Goal: Transaction & Acquisition: Purchase product/service

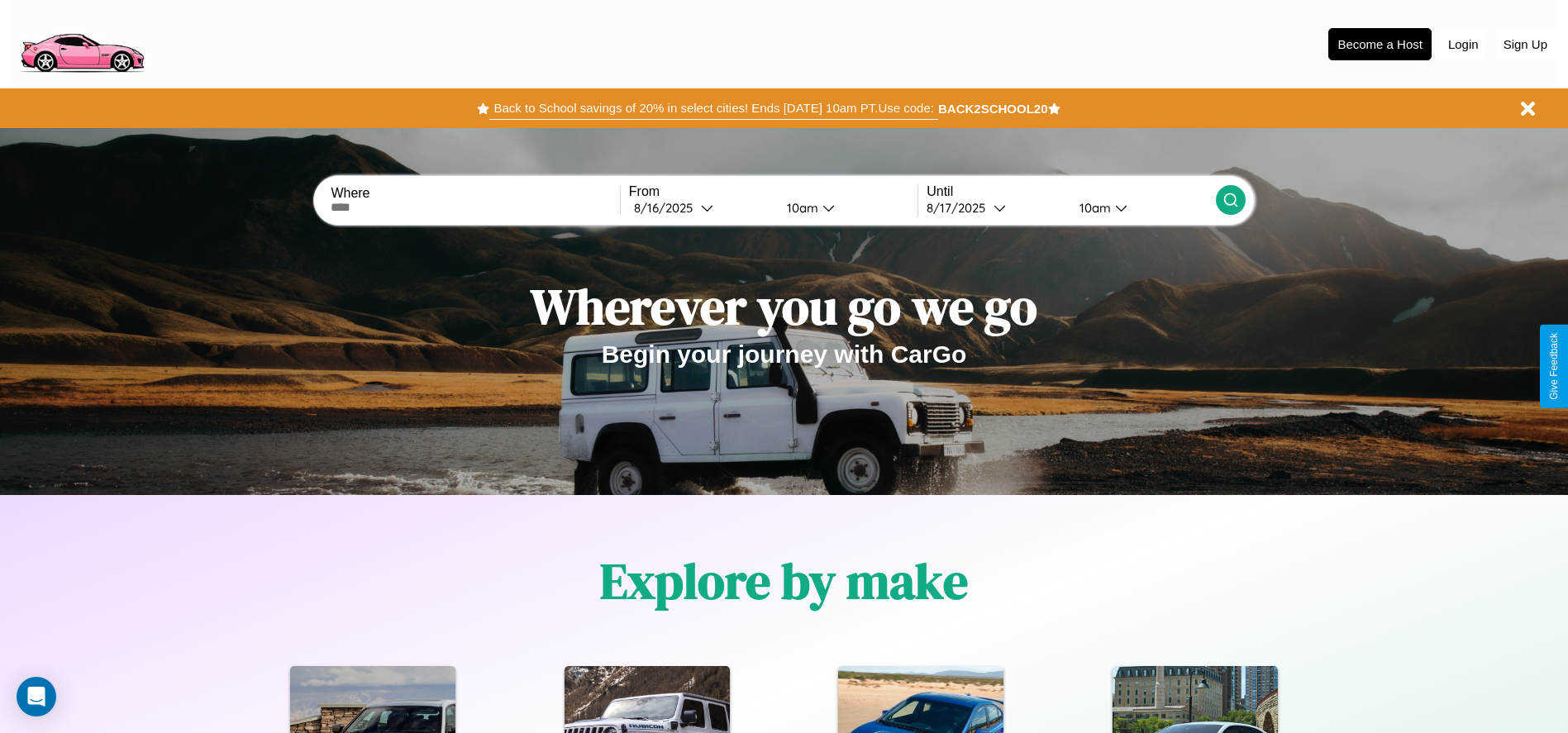
click at [713, 108] on button "Back to School savings of 20% in select cities! Ends [DATE] 10am PT. Use code:" at bounding box center [713, 108] width 448 height 23
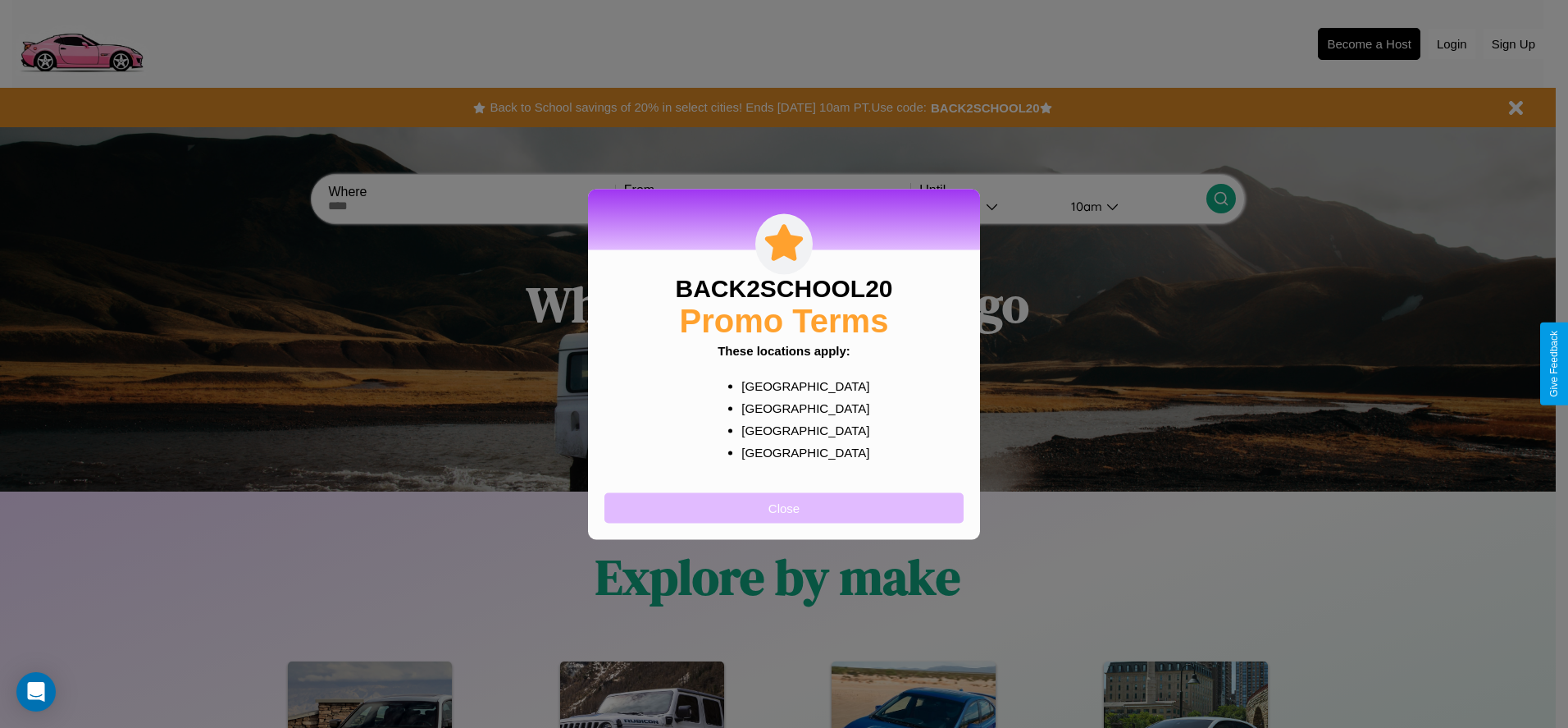
click at [784, 507] on button "Close" at bounding box center [784, 507] width 359 height 30
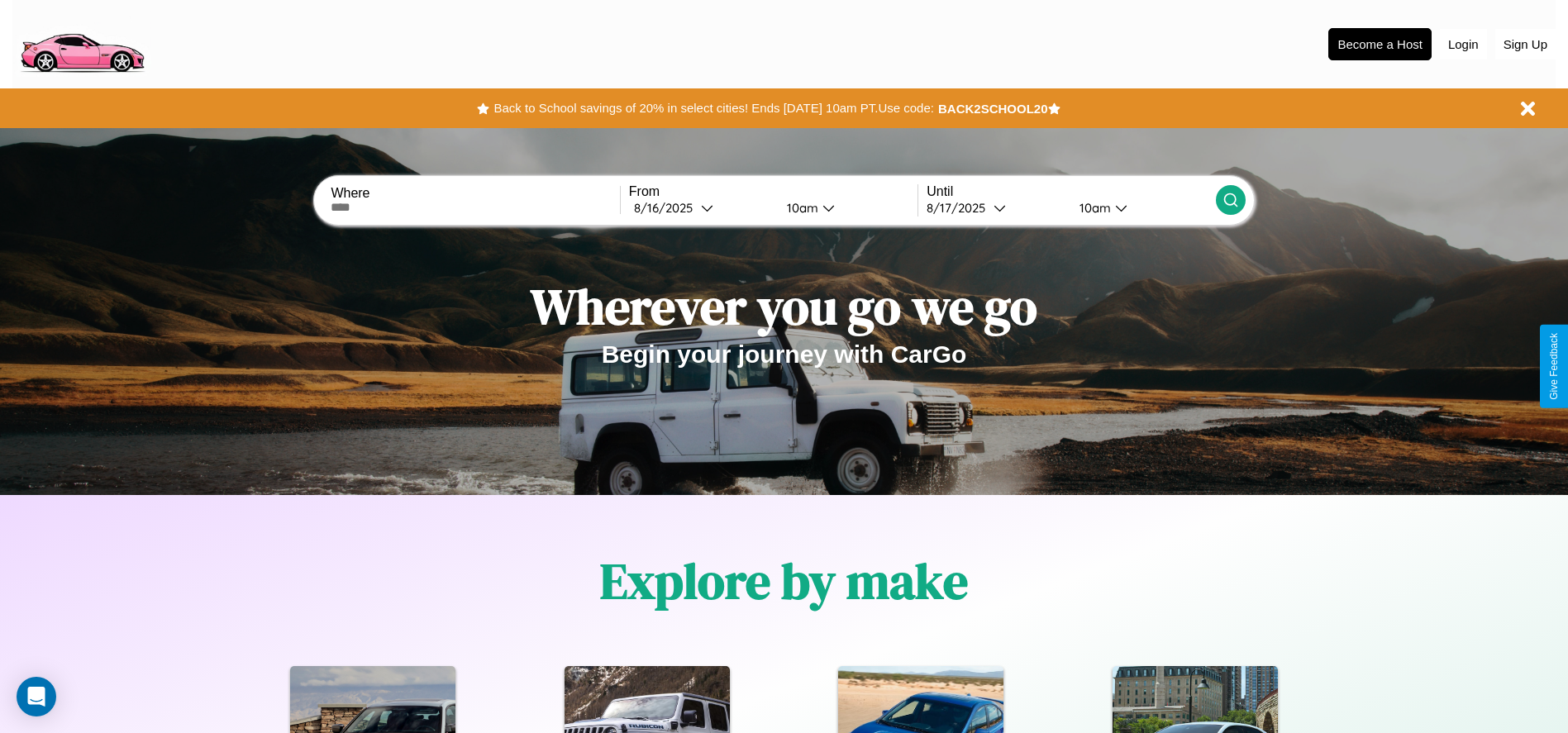
click at [476, 208] on input "text" at bounding box center [475, 208] width 288 height 13
type input "*******"
click at [701, 208] on div "[DATE]" at bounding box center [668, 208] width 67 height 16
select select "*"
select select "****"
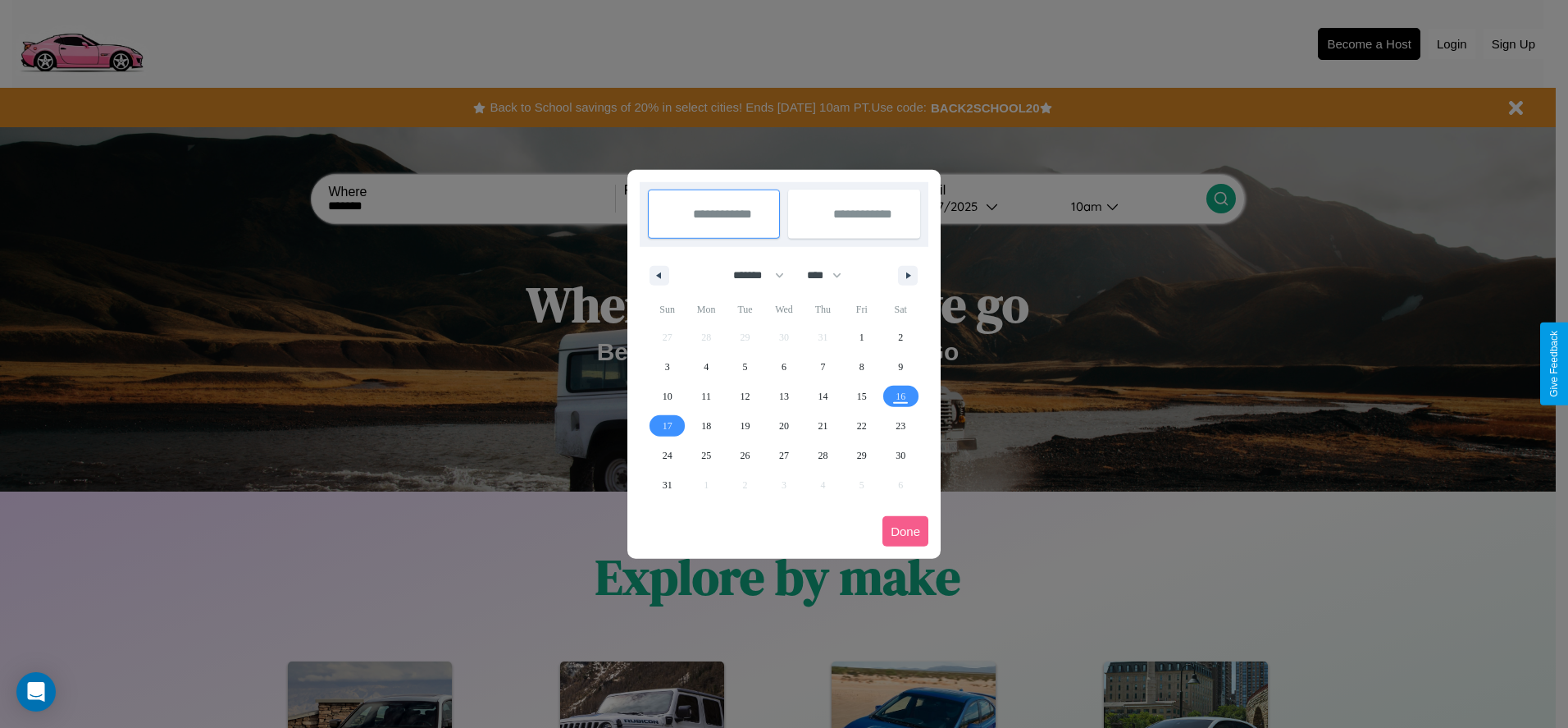
drag, startPoint x: 751, startPoint y: 275, endPoint x: 784, endPoint y: 329, distance: 63.3
click at [751, 275] on select "******* ******** ***** ***** *** **** **** ****** ********* ******* ******** **…" at bounding box center [756, 276] width 70 height 28
select select "*"
drag, startPoint x: 832, startPoint y: 275, endPoint x: 784, endPoint y: 329, distance: 72.2
click at [832, 275] on select "**** **** **** **** **** **** **** **** **** **** **** **** **** **** **** ****…" at bounding box center [824, 276] width 49 height 28
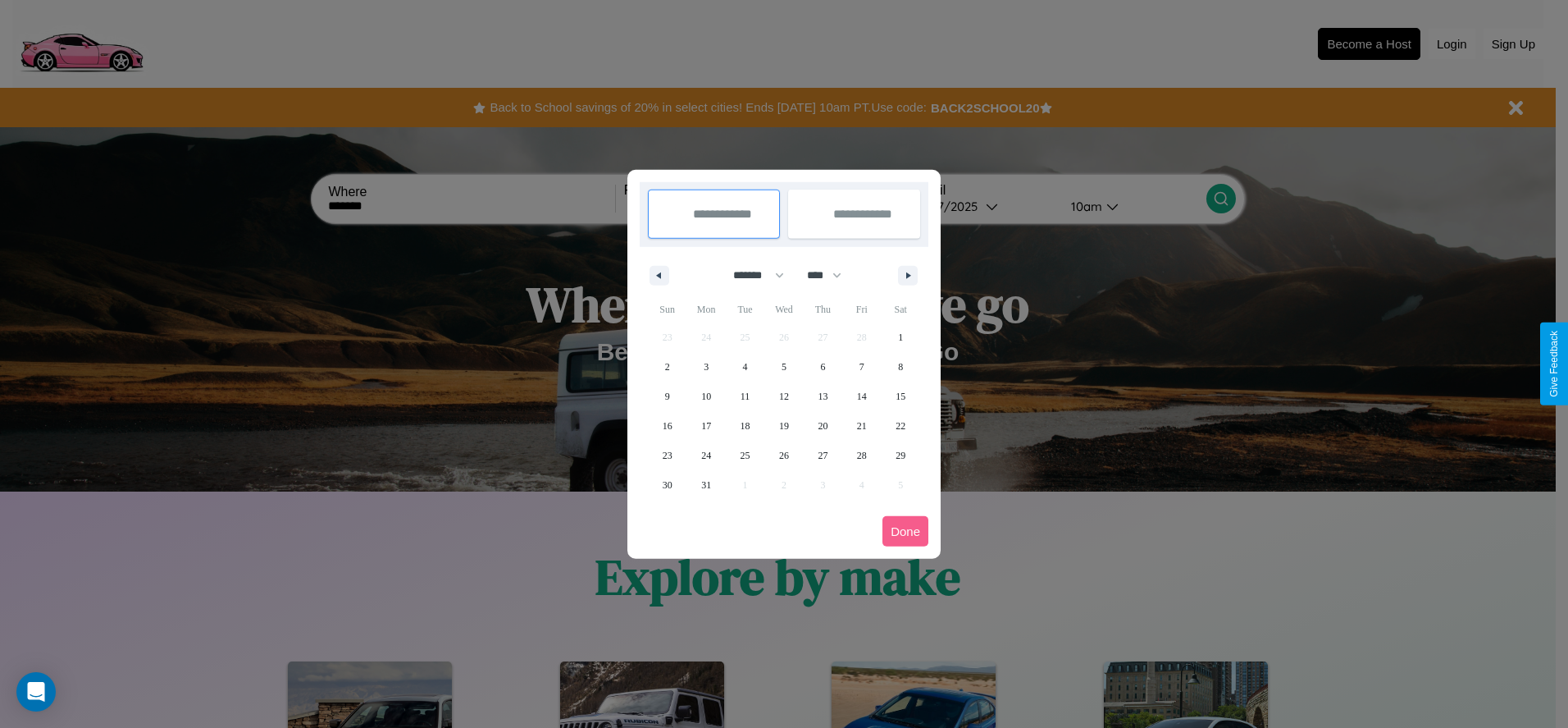
select select "****"
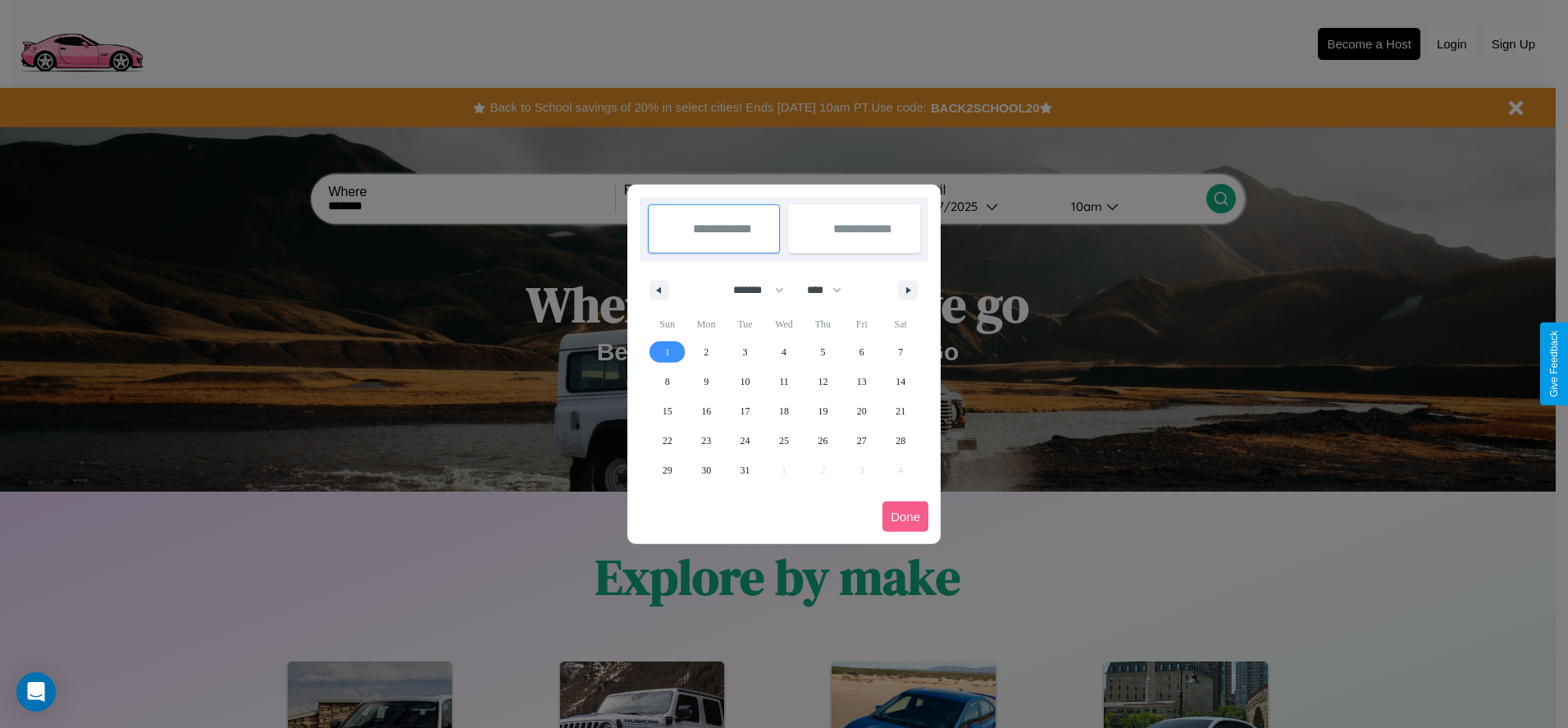
click at [667, 351] on span "1" at bounding box center [667, 352] width 5 height 29
type input "**********"
click at [745, 351] on span "3" at bounding box center [745, 352] width 5 height 29
type input "**********"
click at [905, 516] on button "Done" at bounding box center [905, 516] width 46 height 30
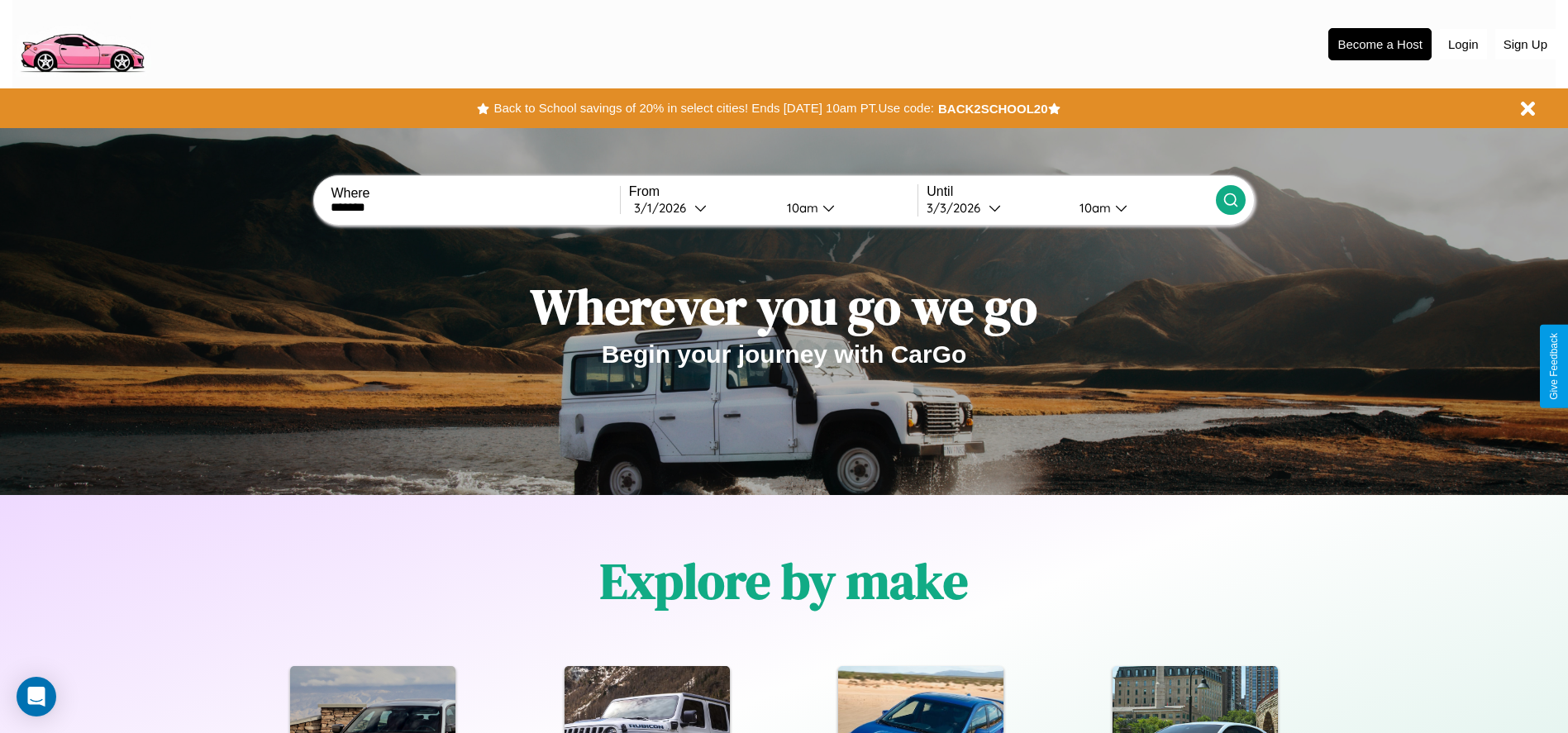
click at [1230, 200] on icon at bounding box center [1231, 200] width 17 height 17
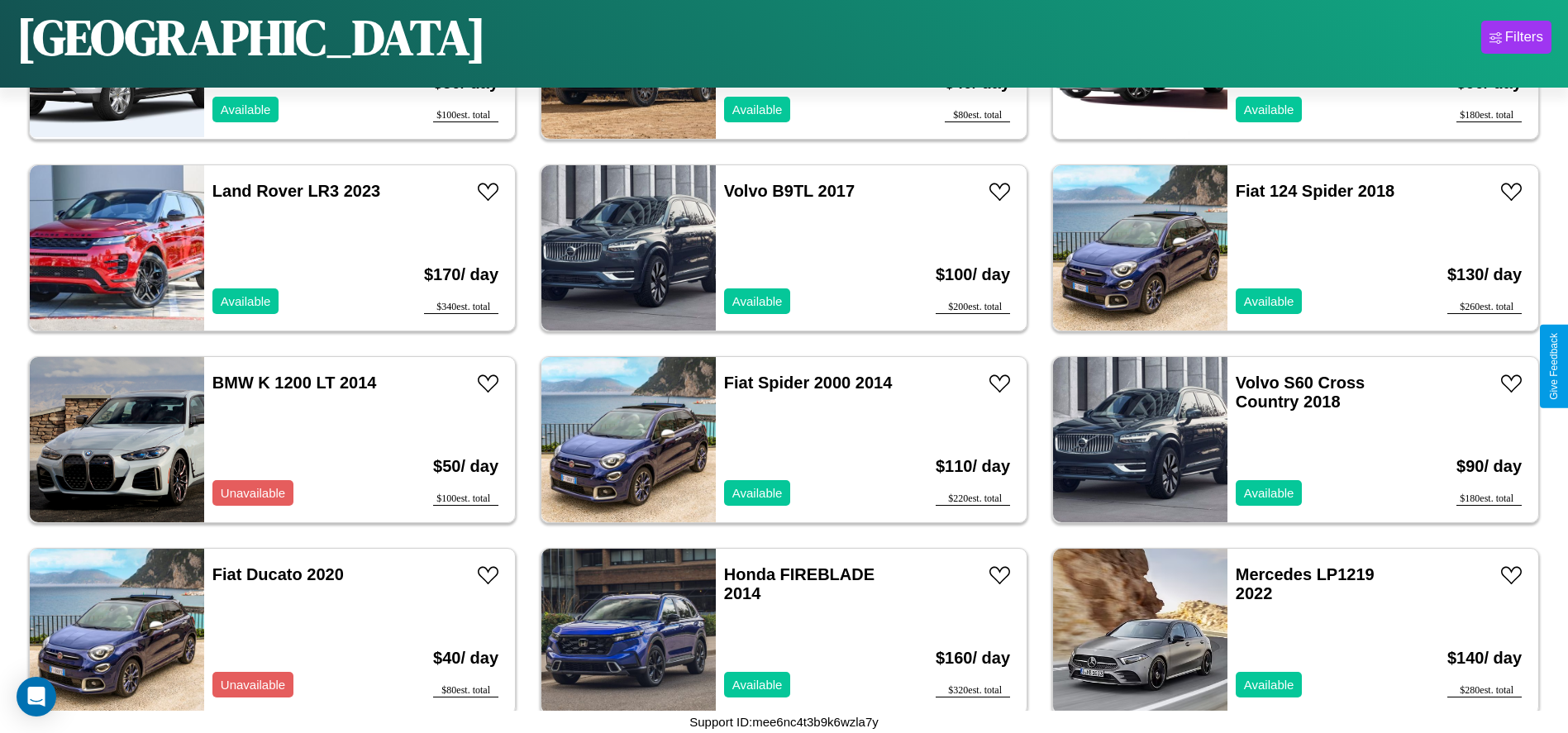
scroll to position [1335, 0]
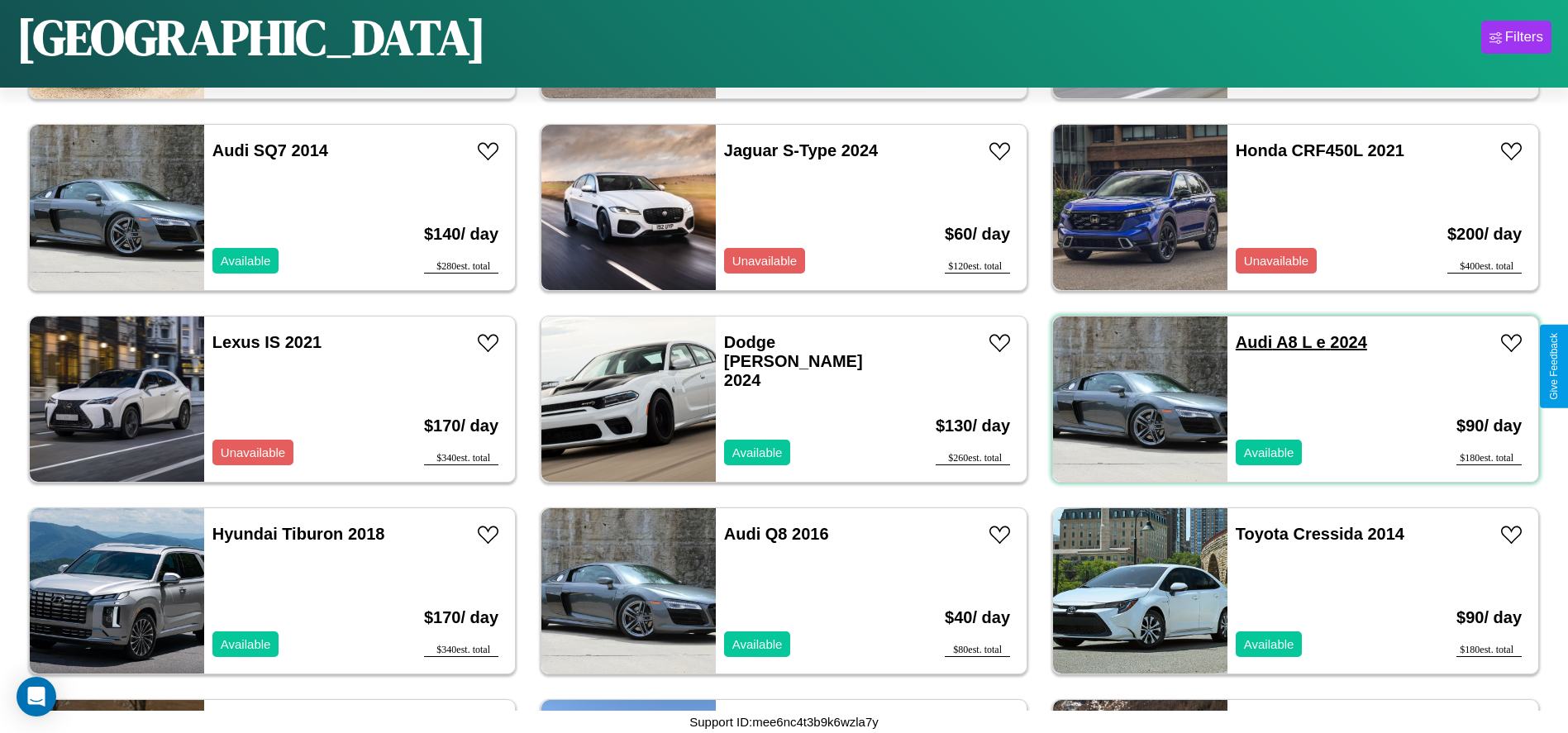
click at [1244, 342] on link "Audi A8 L e 2024" at bounding box center [1301, 342] width 131 height 18
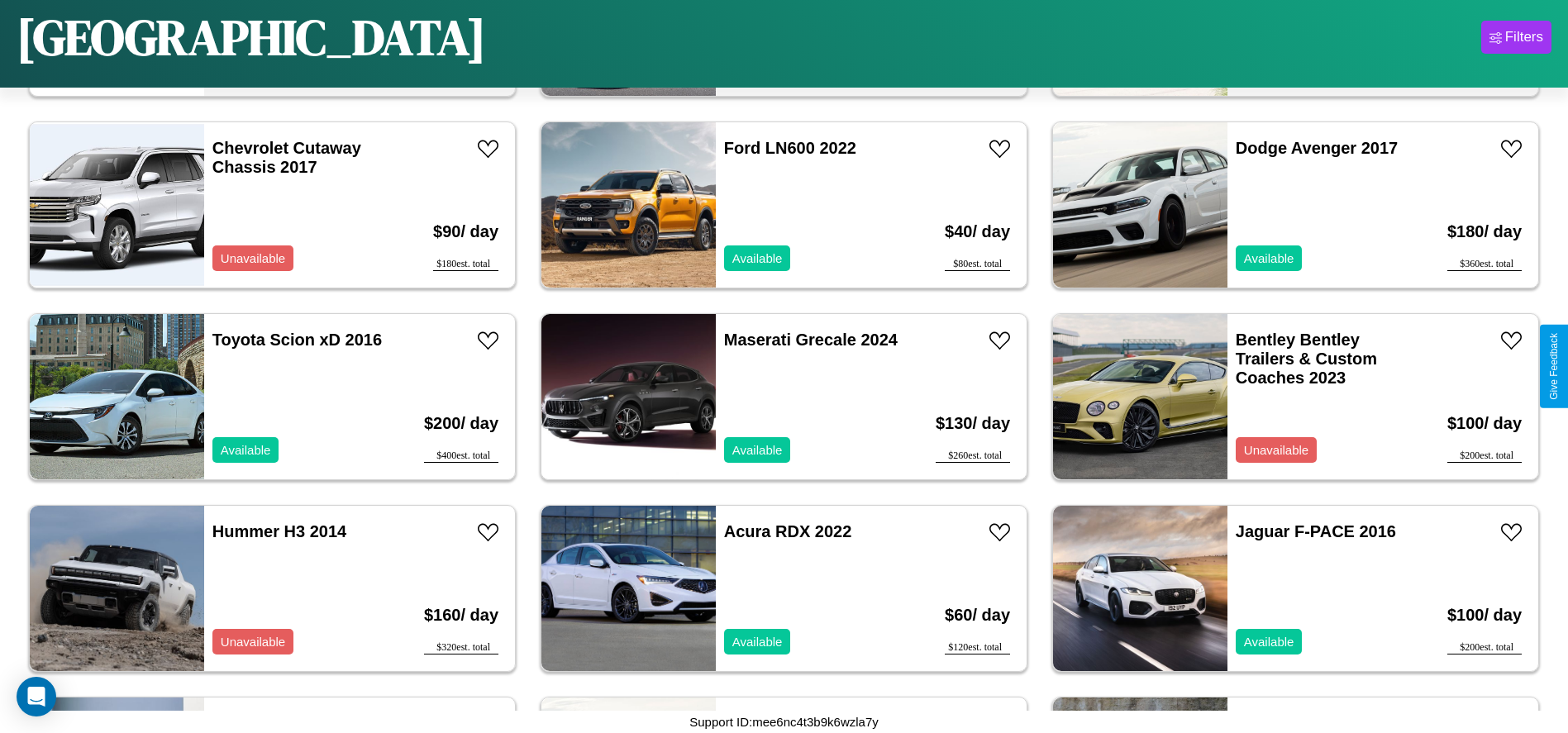
scroll to position [2868, 0]
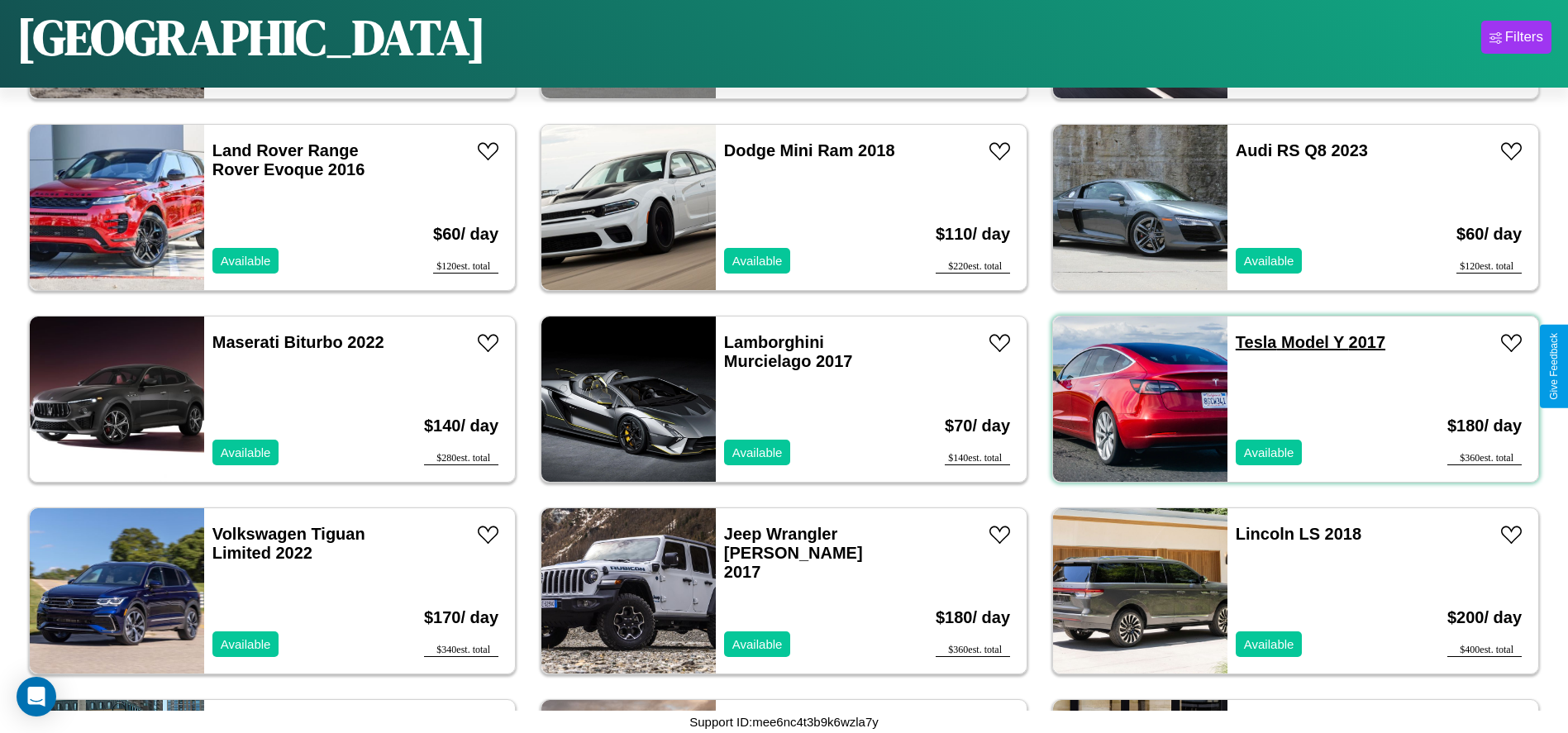
click at [1246, 342] on link "Tesla Model Y 2017" at bounding box center [1310, 342] width 150 height 18
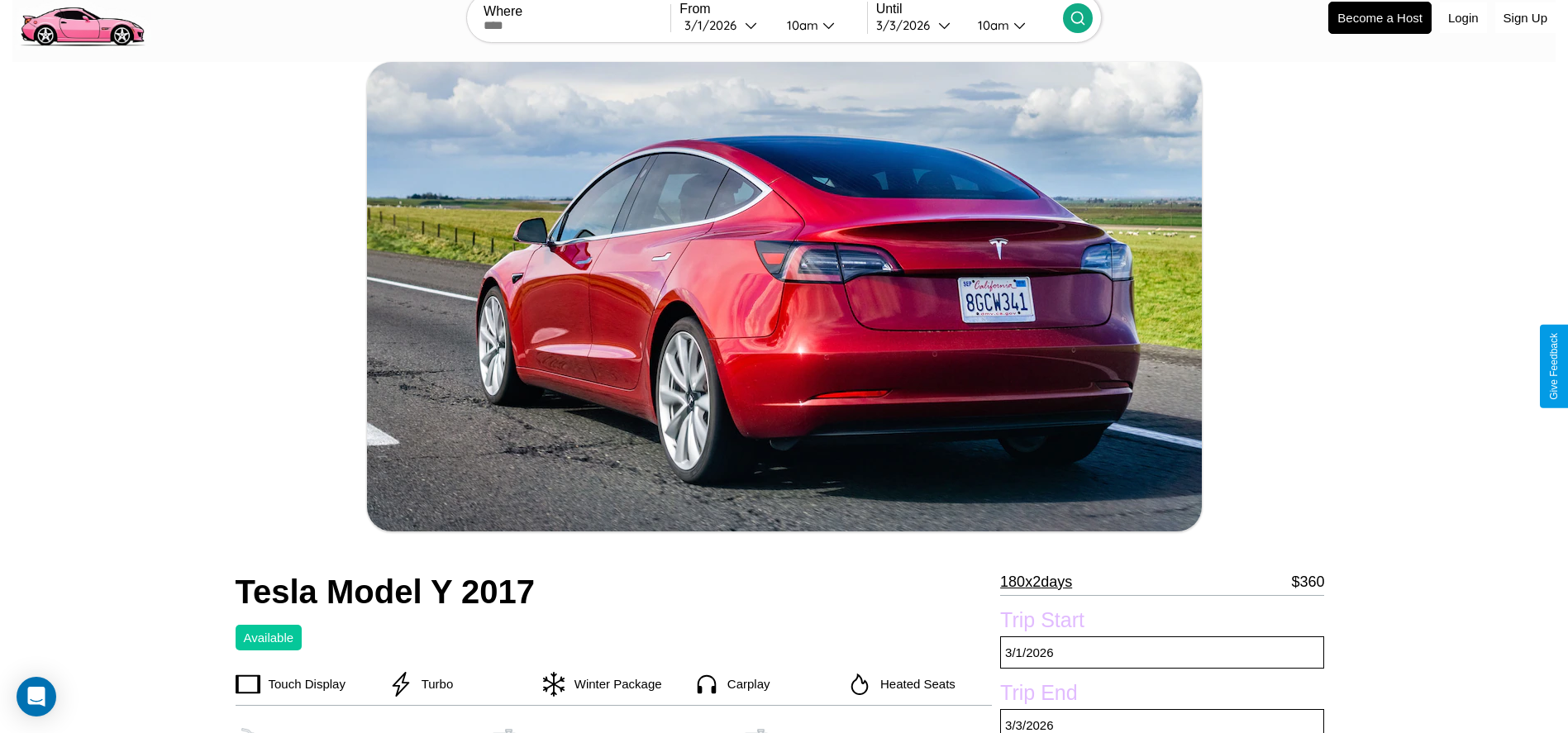
scroll to position [523, 0]
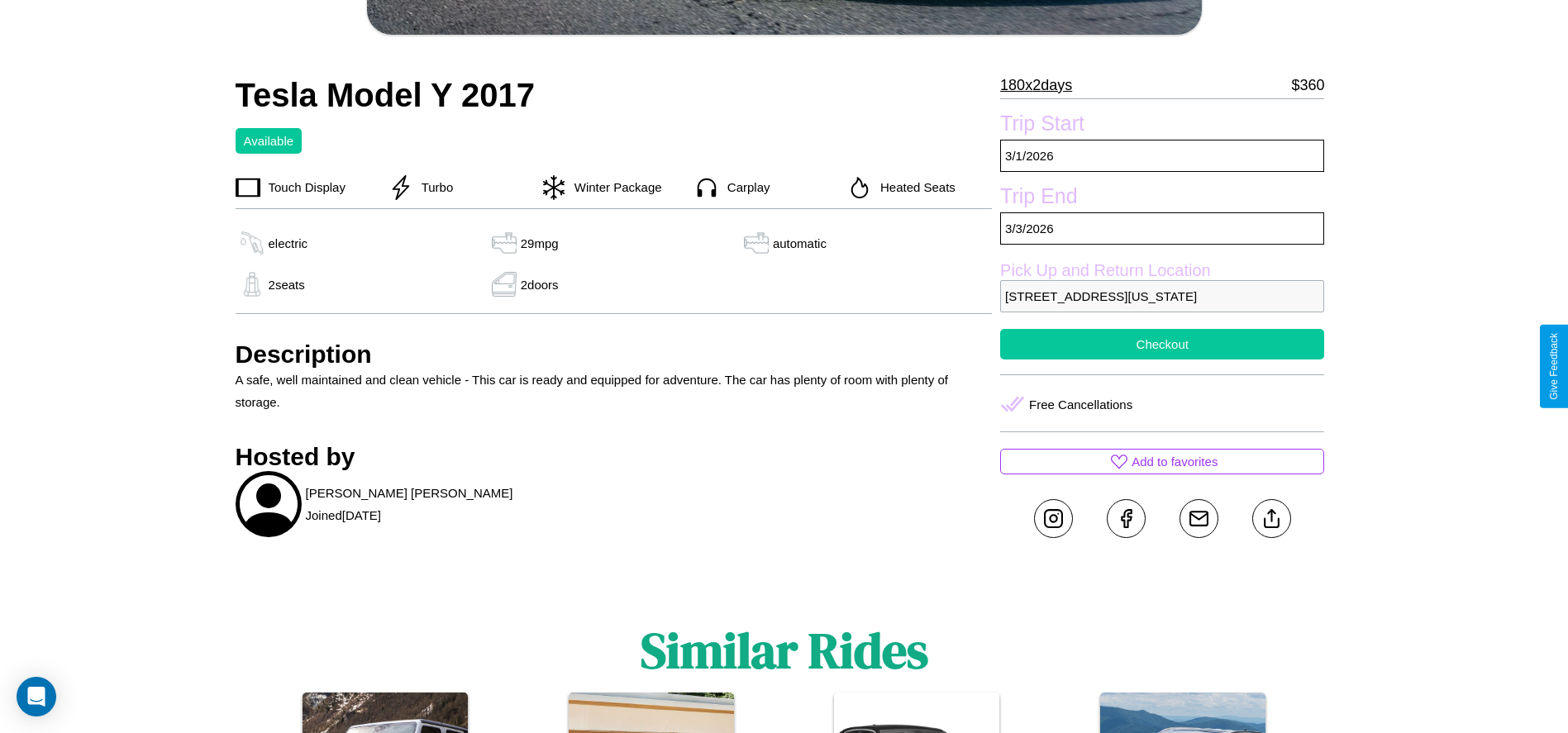
click at [1162, 359] on button "Checkout" at bounding box center [1162, 343] width 324 height 30
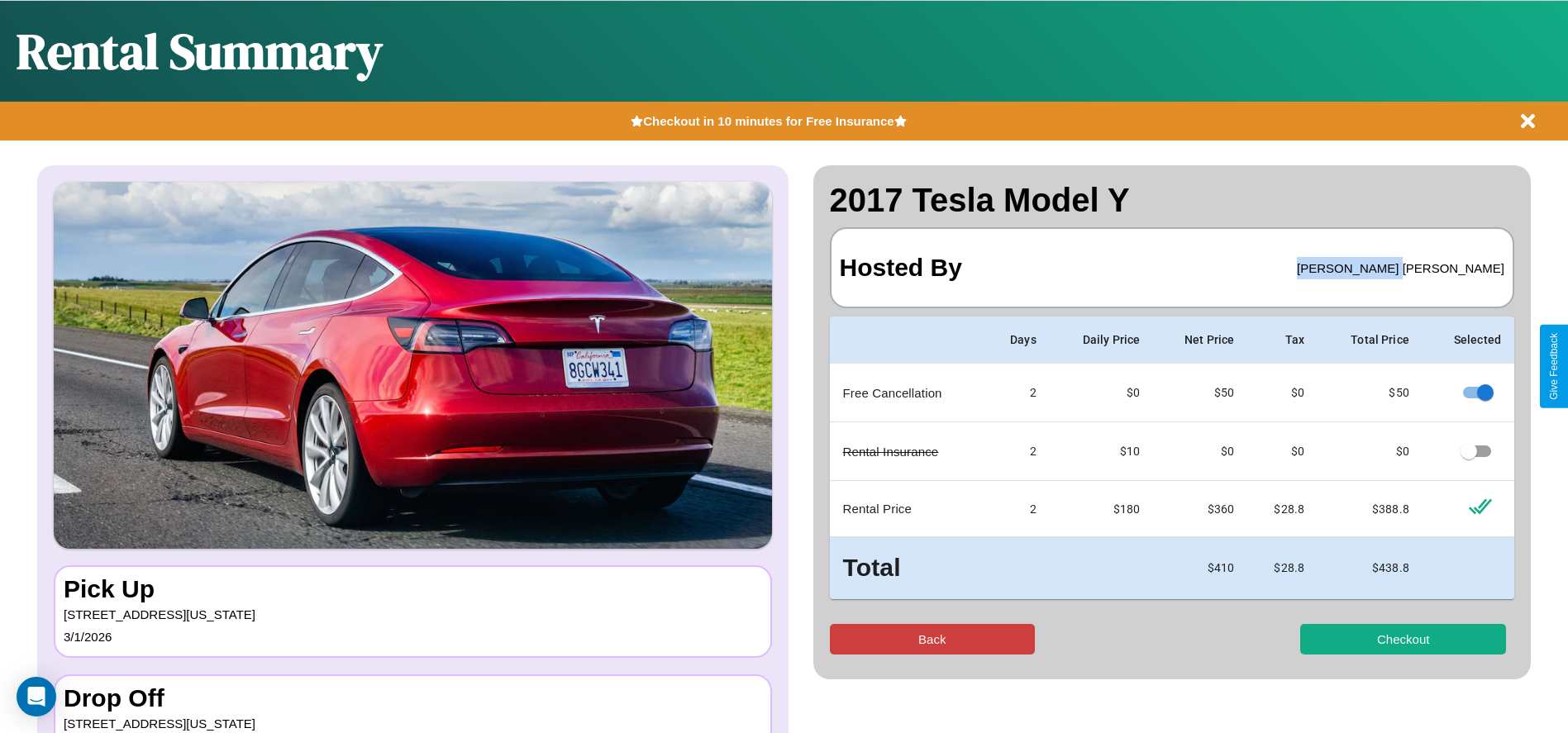
click at [932, 639] on button "Back" at bounding box center [933, 639] width 206 height 30
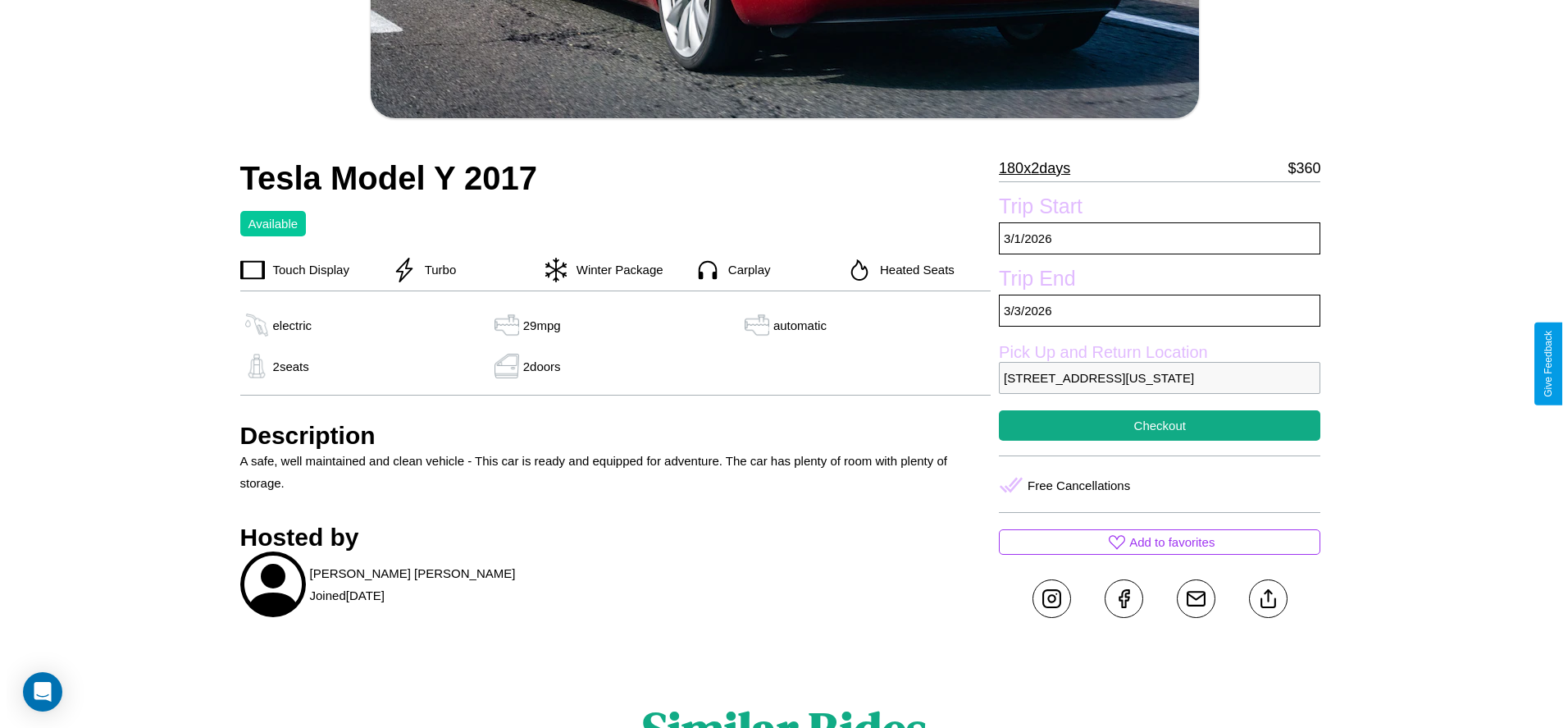
scroll to position [636, 0]
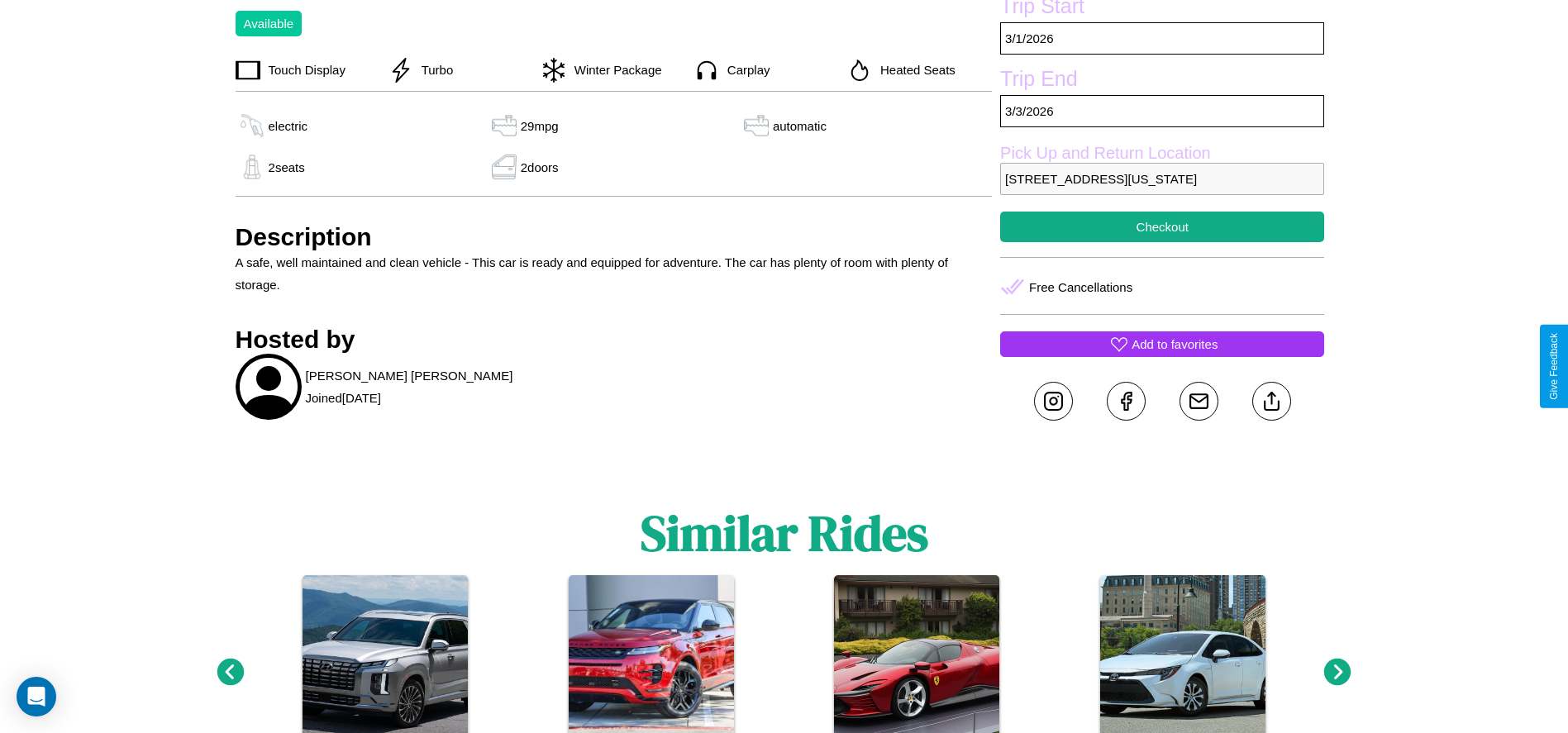
click at [1162, 355] on p "Add to favorites" at bounding box center [1174, 344] width 86 height 22
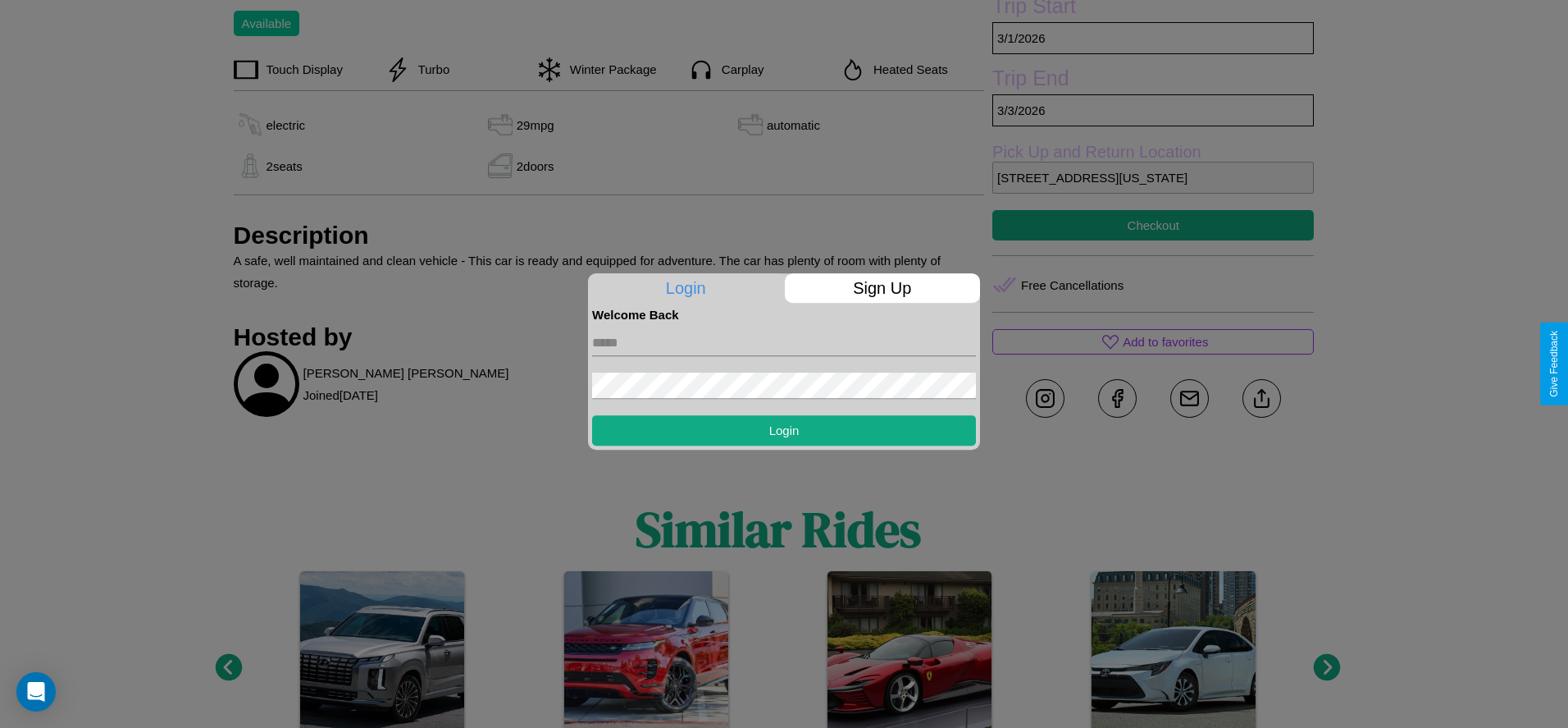
click at [784, 342] on input "text" at bounding box center [784, 343] width 384 height 27
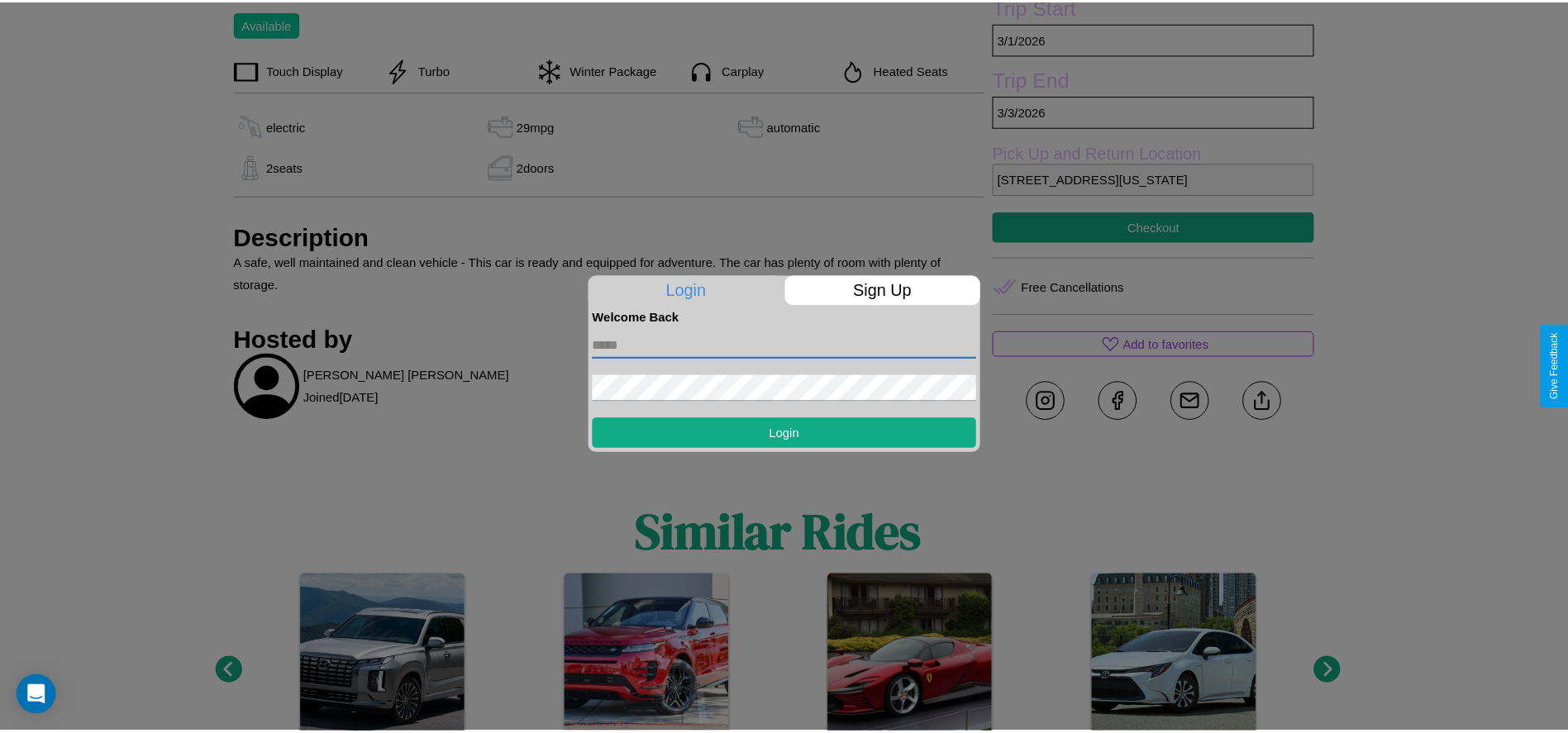
scroll to position [464, 0]
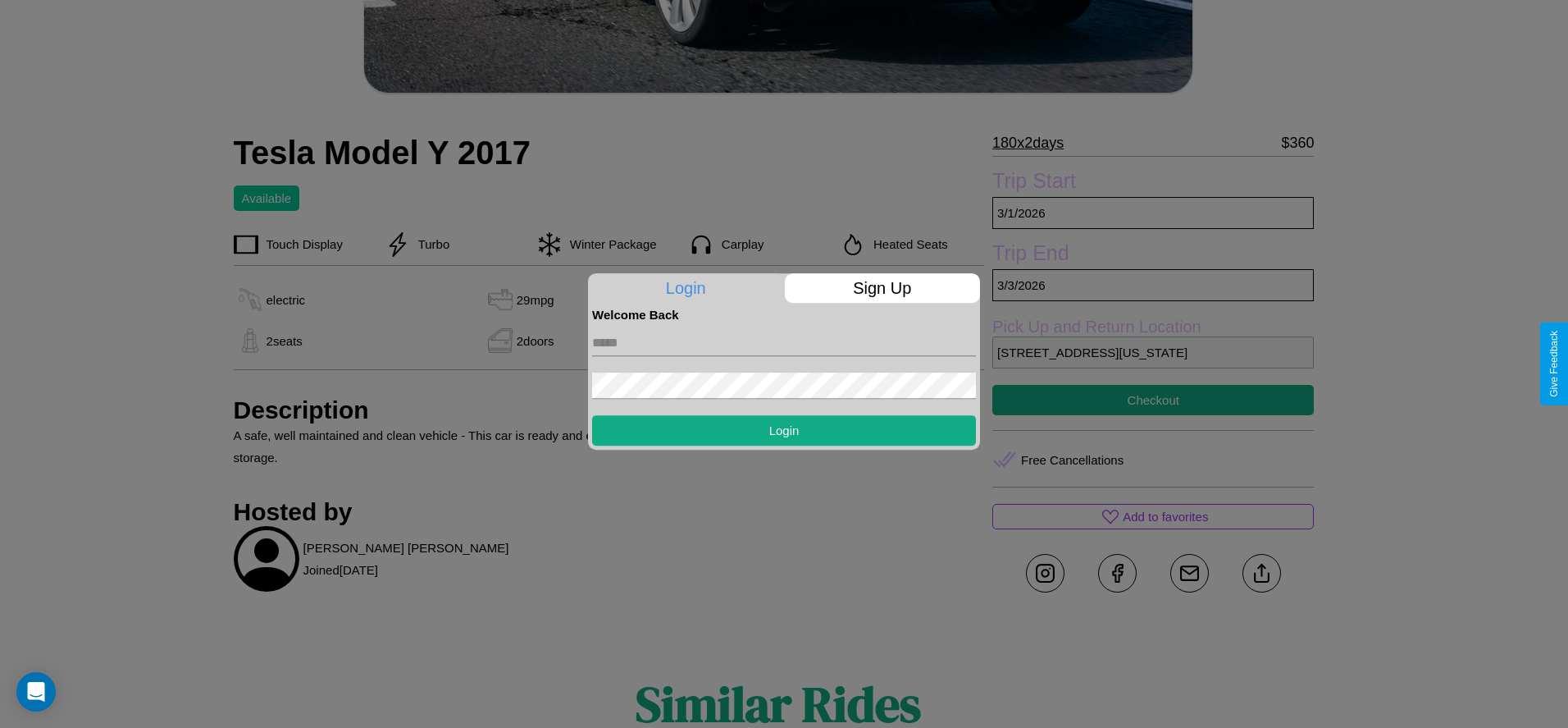
click at [1153, 364] on div at bounding box center [784, 364] width 1568 height 728
click at [1153, 364] on p "8354 Sunset Boulevard Seattle Washington 49415 United States" at bounding box center [1144, 352] width 319 height 32
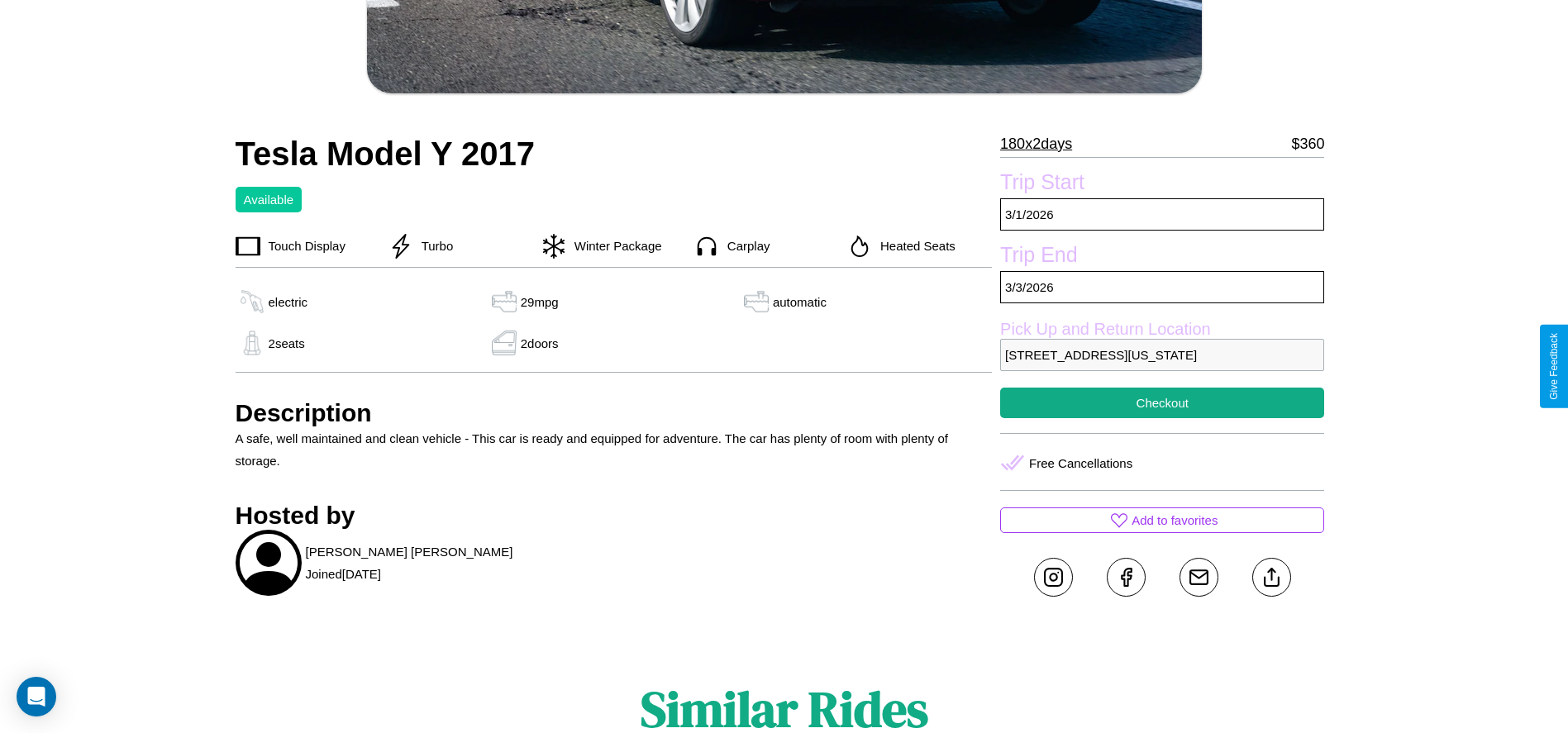
click at [1162, 366] on p "8354 Sunset Boulevard Seattle Washington 49415 United States" at bounding box center [1162, 354] width 324 height 32
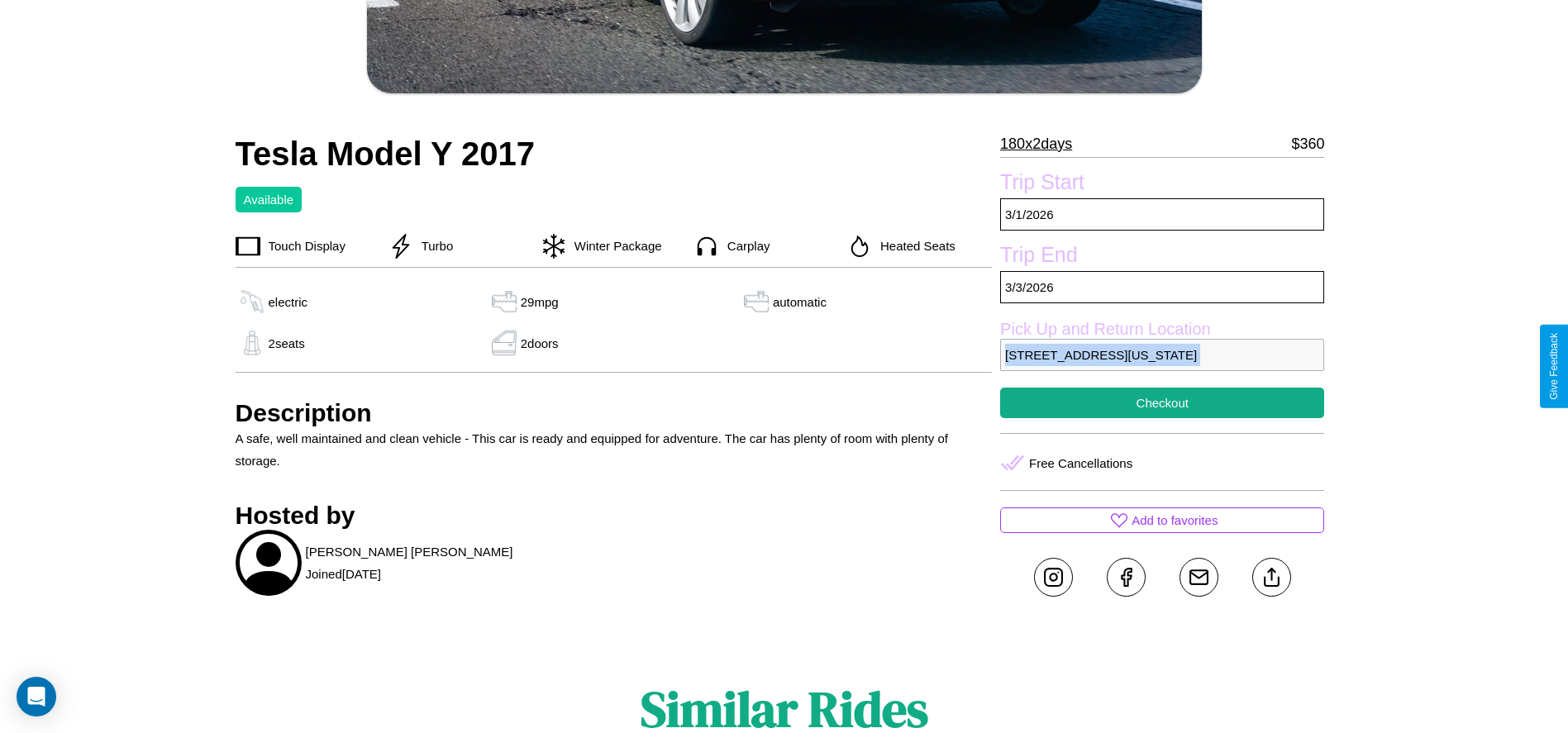
click at [1162, 366] on p "8354 Sunset Boulevard Seattle Washington 49415 United States" at bounding box center [1162, 354] width 324 height 32
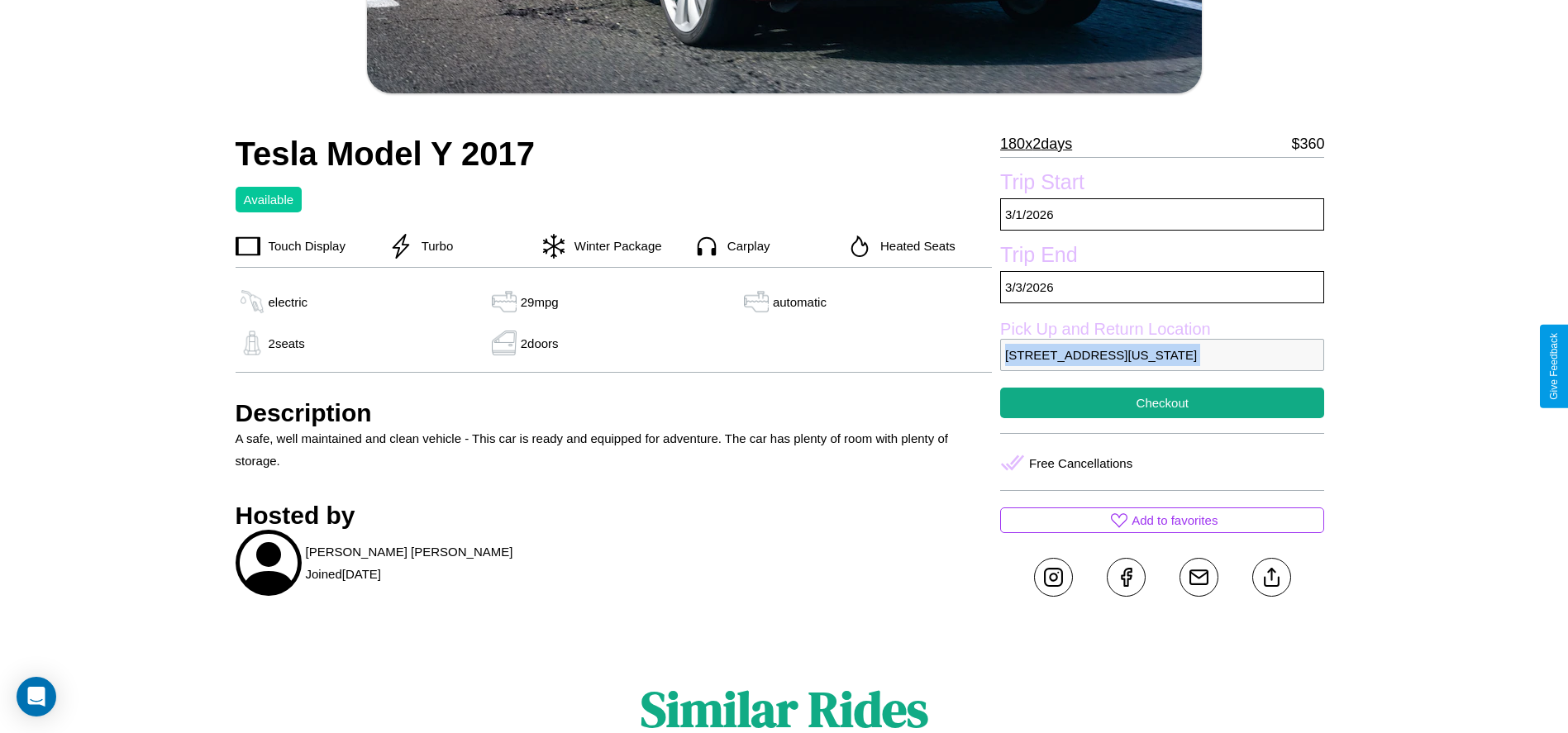
click at [1162, 366] on p "8354 Sunset Boulevard Seattle Washington 49415 United States" at bounding box center [1162, 354] width 324 height 32
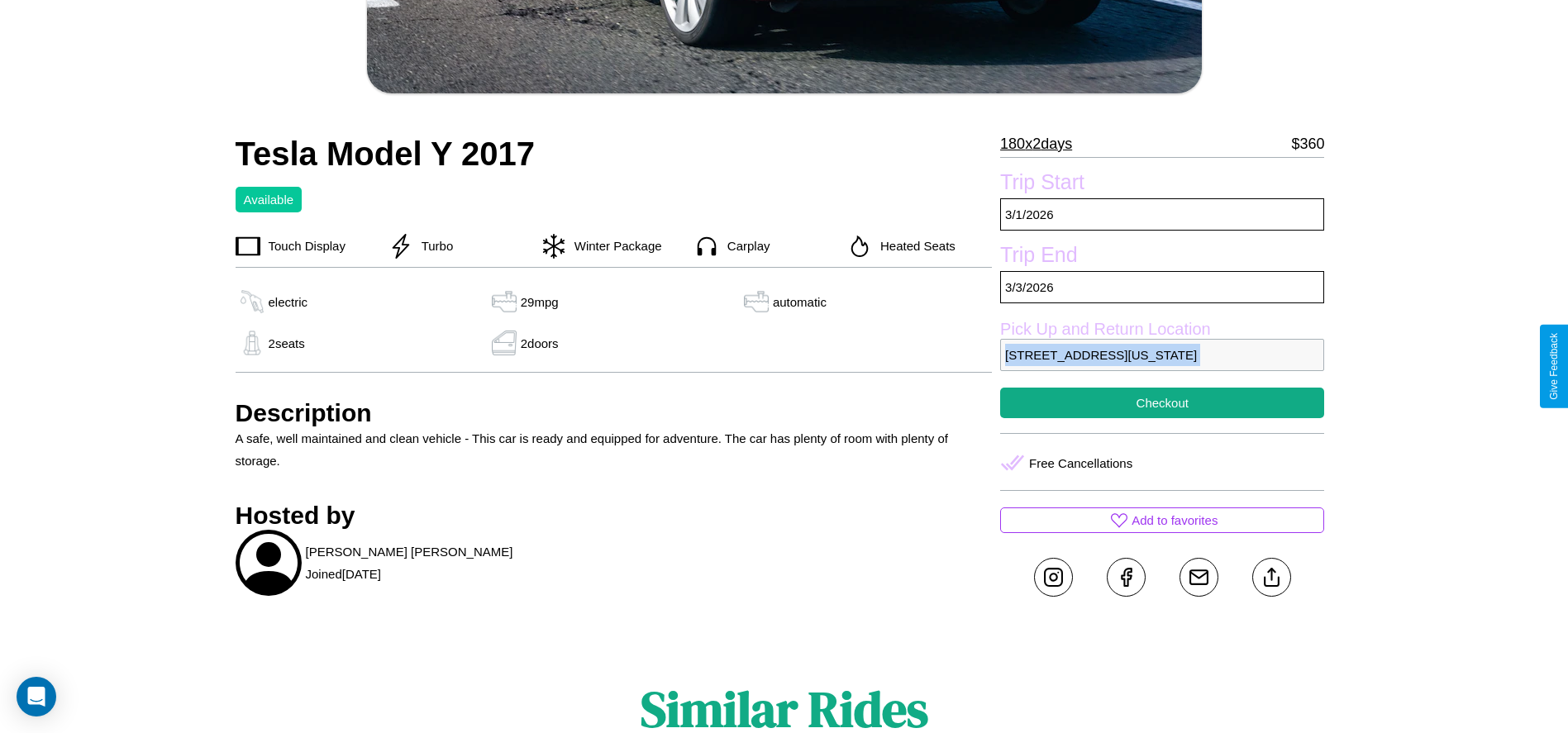
click at [1162, 366] on p "8354 Sunset Boulevard Seattle Washington 49415 United States" at bounding box center [1162, 354] width 324 height 32
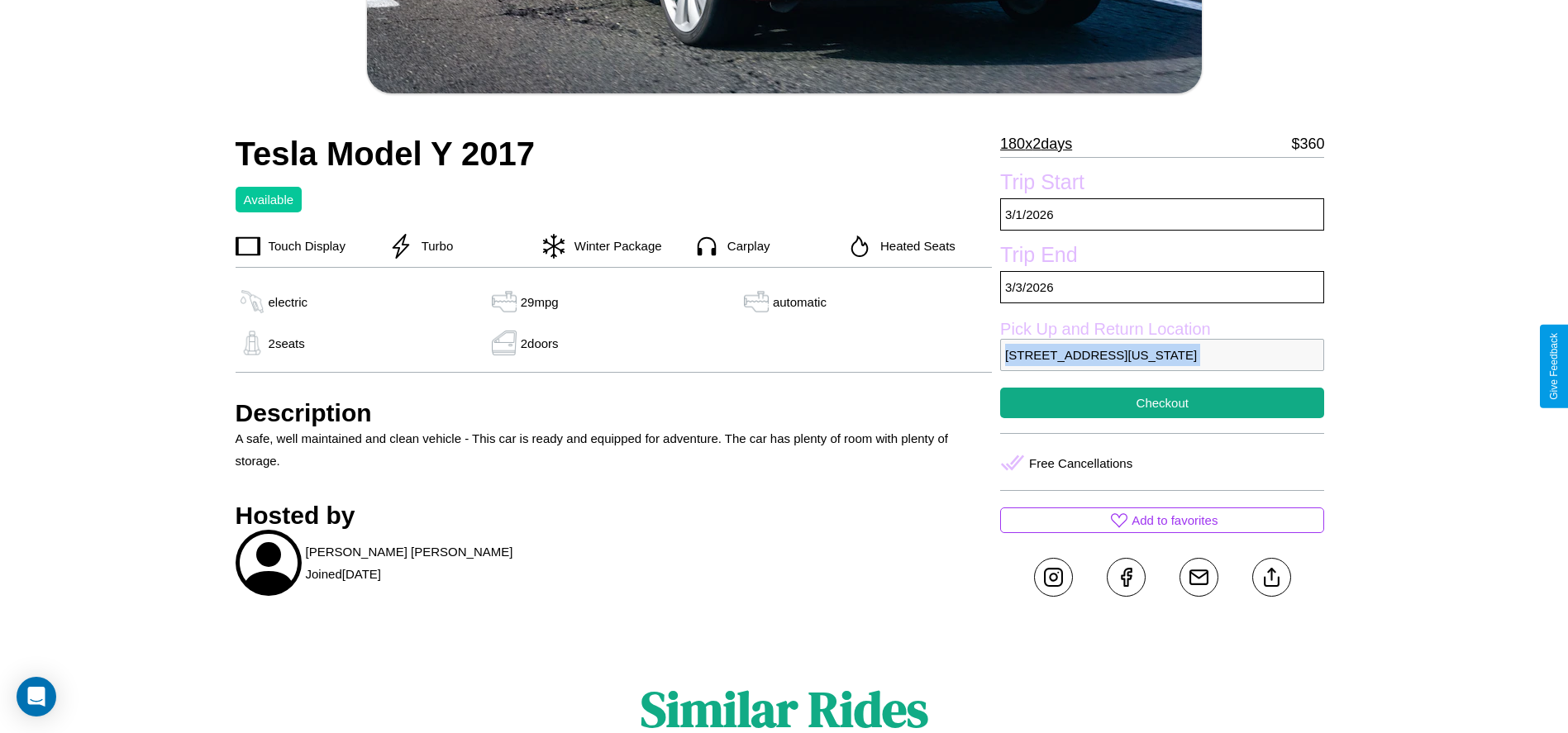
click at [1162, 366] on p "8354 Sunset Boulevard Seattle Washington 49415 United States" at bounding box center [1162, 354] width 324 height 32
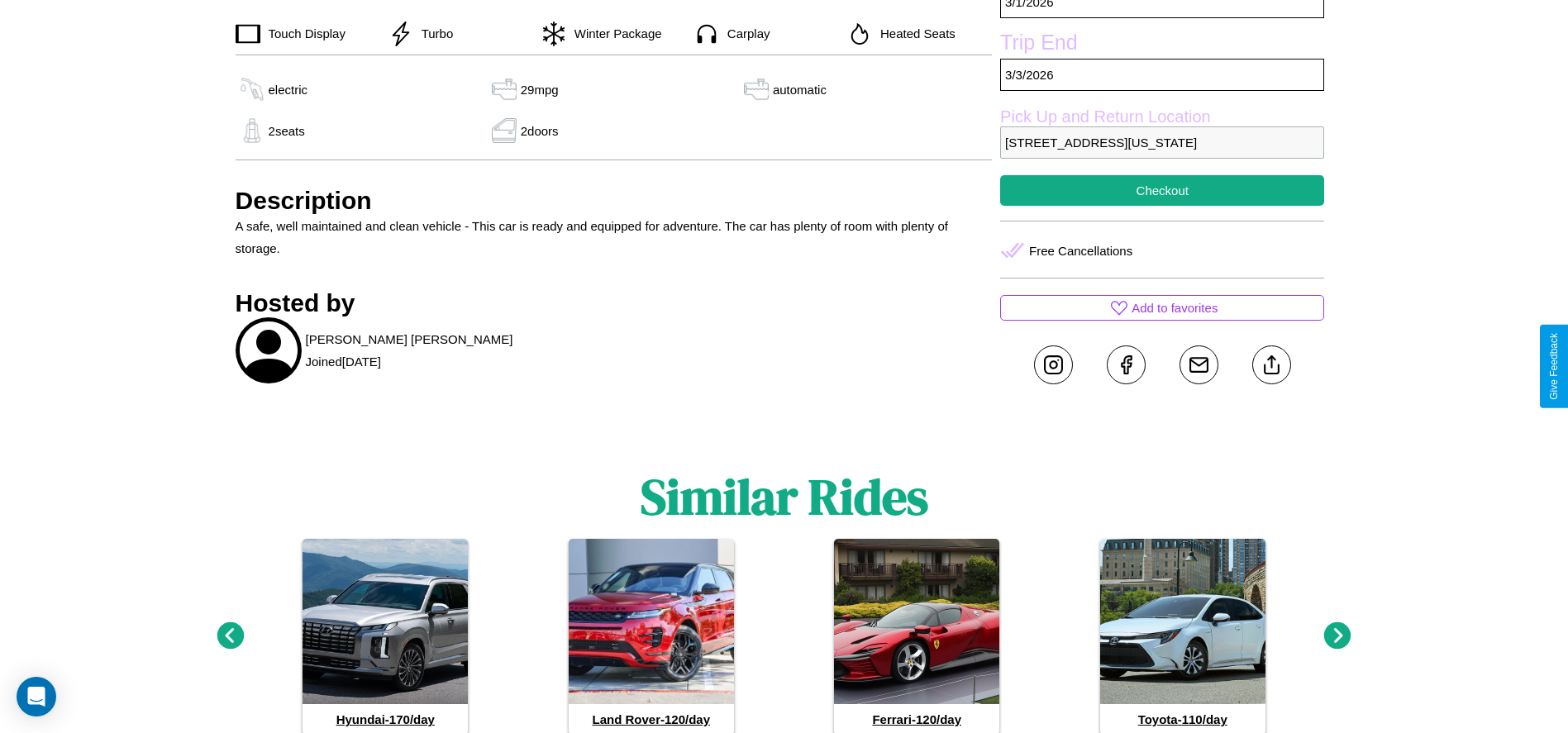
scroll to position [756, 0]
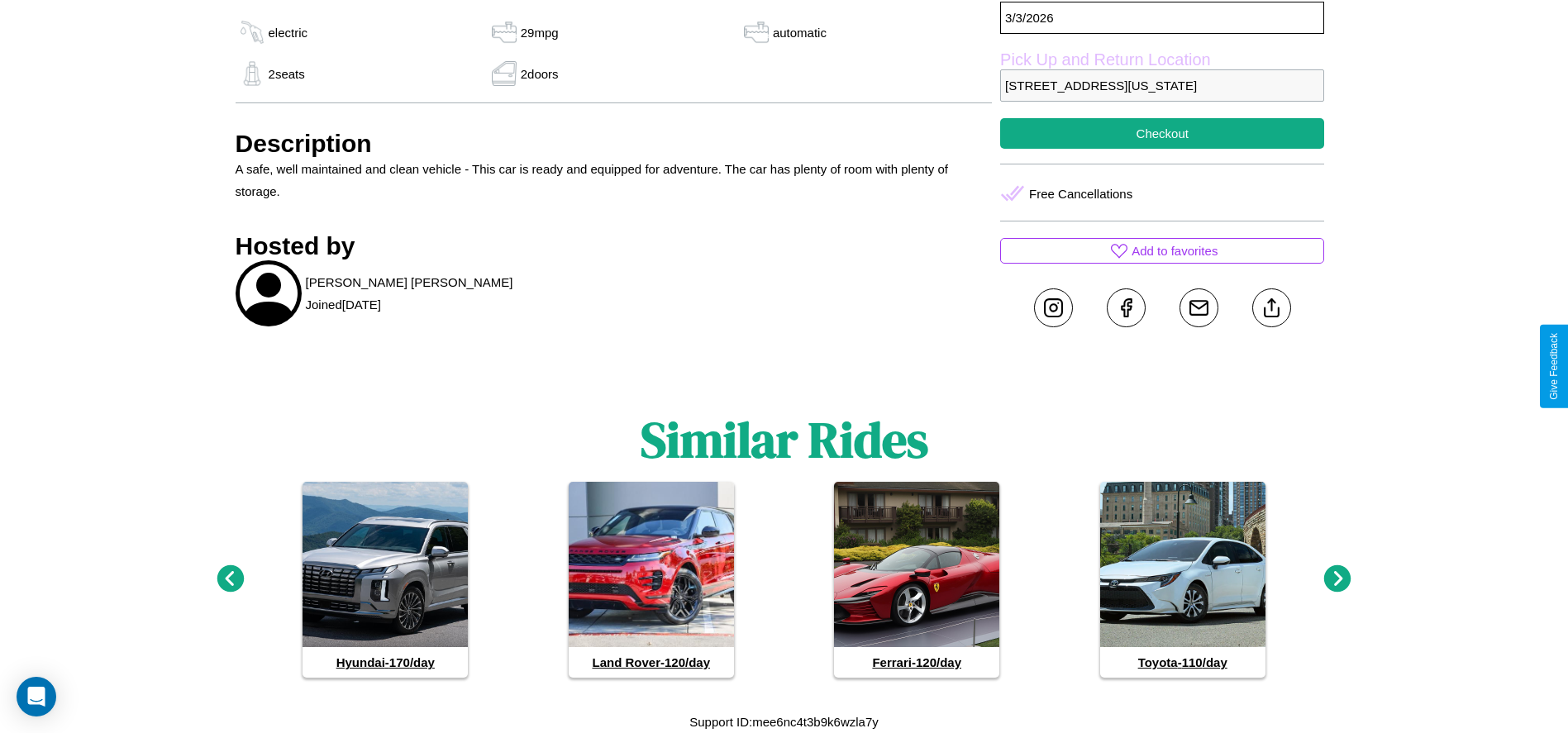
click at [230, 579] on icon at bounding box center [231, 579] width 28 height 28
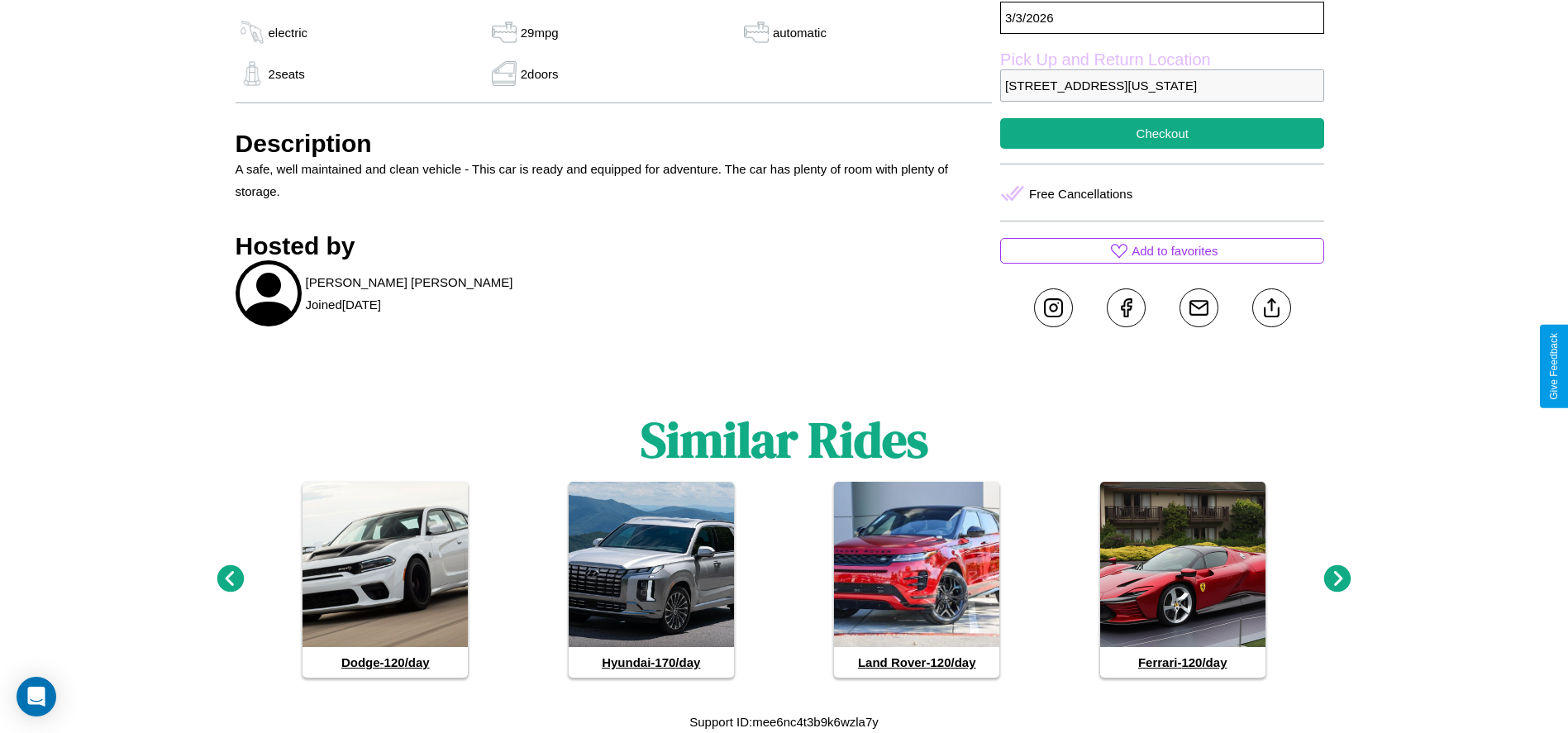
click at [1337, 579] on icon at bounding box center [1338, 579] width 28 height 28
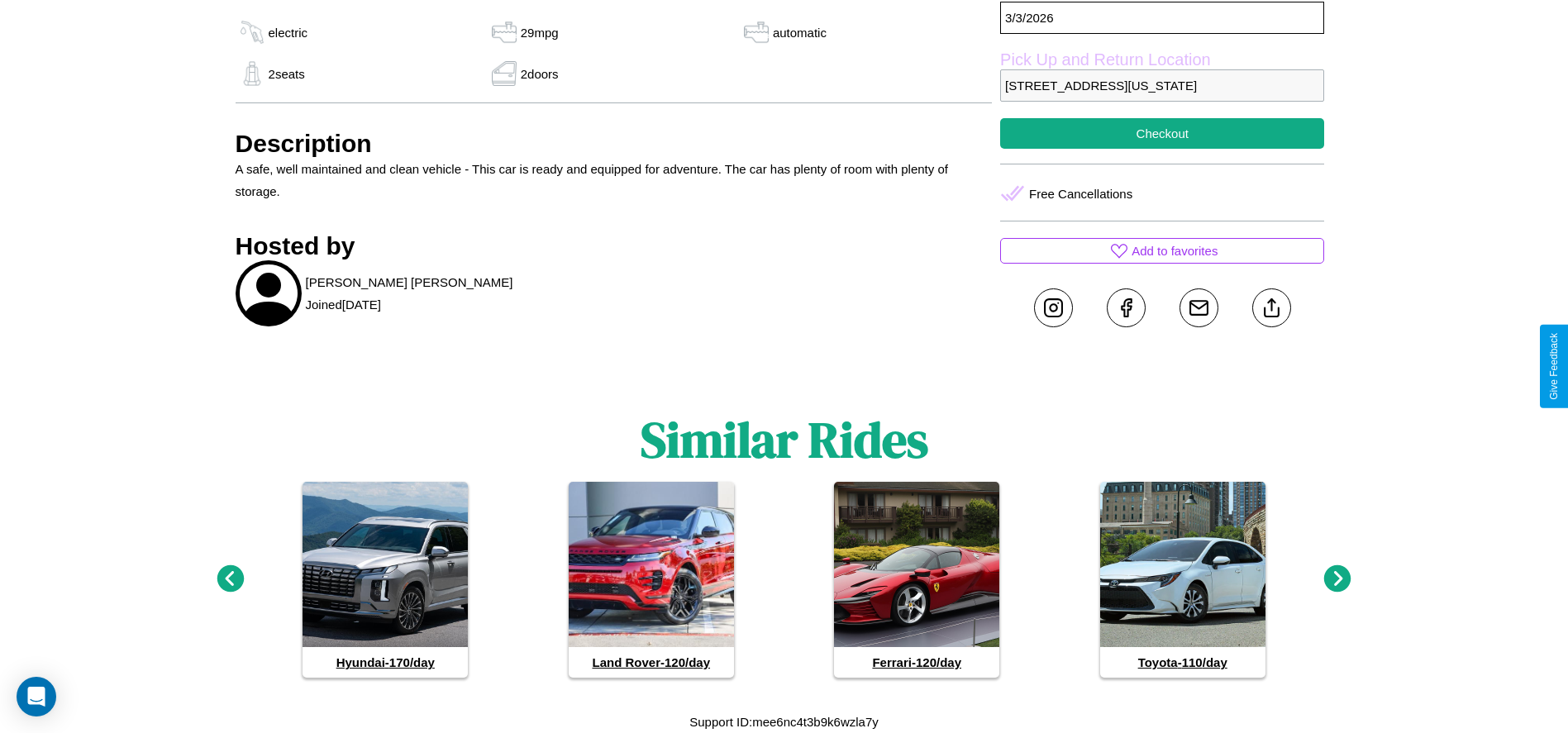
click at [1337, 579] on icon at bounding box center [1338, 579] width 28 height 28
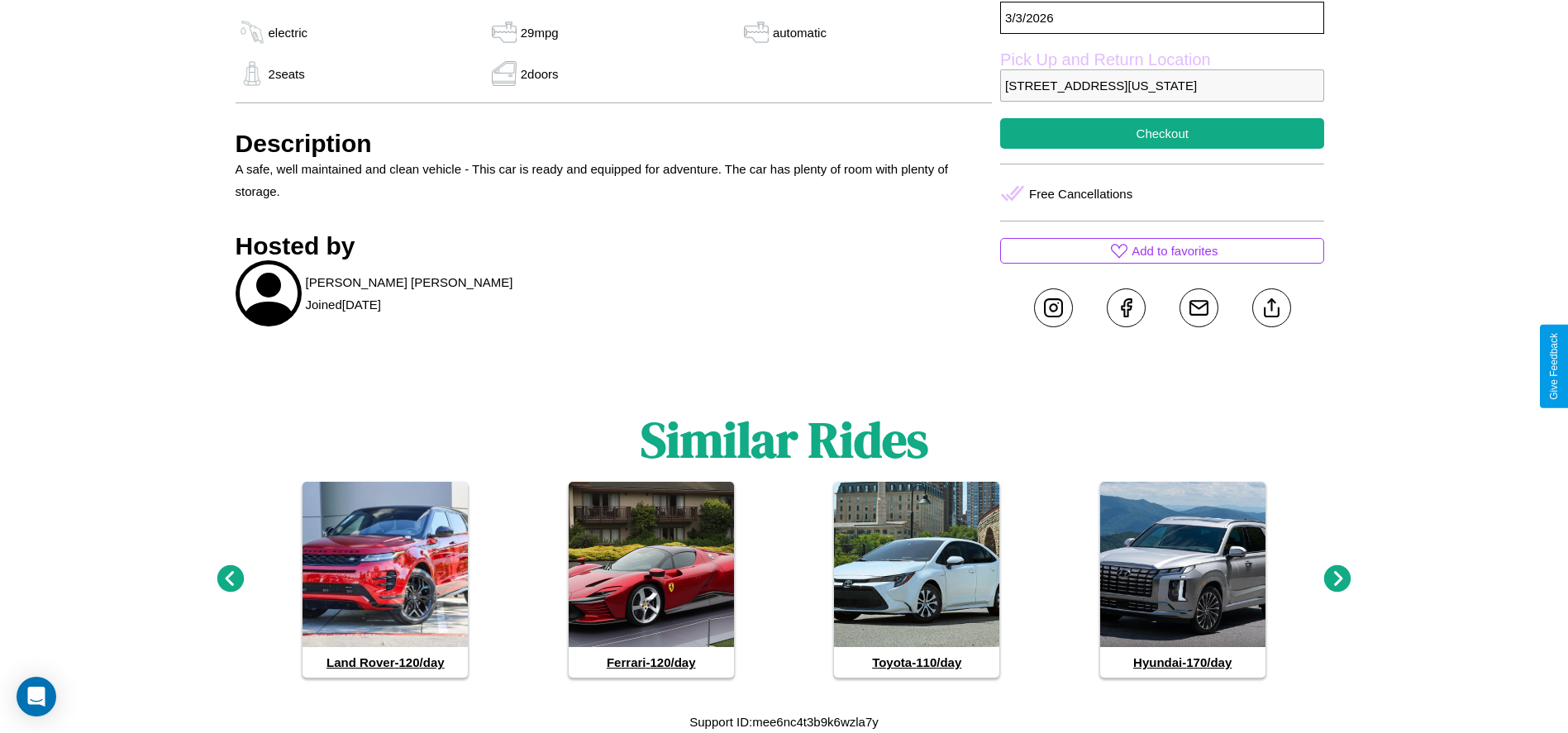
click at [1337, 579] on icon at bounding box center [1338, 579] width 28 height 28
